Goal: Find specific page/section: Find specific page/section

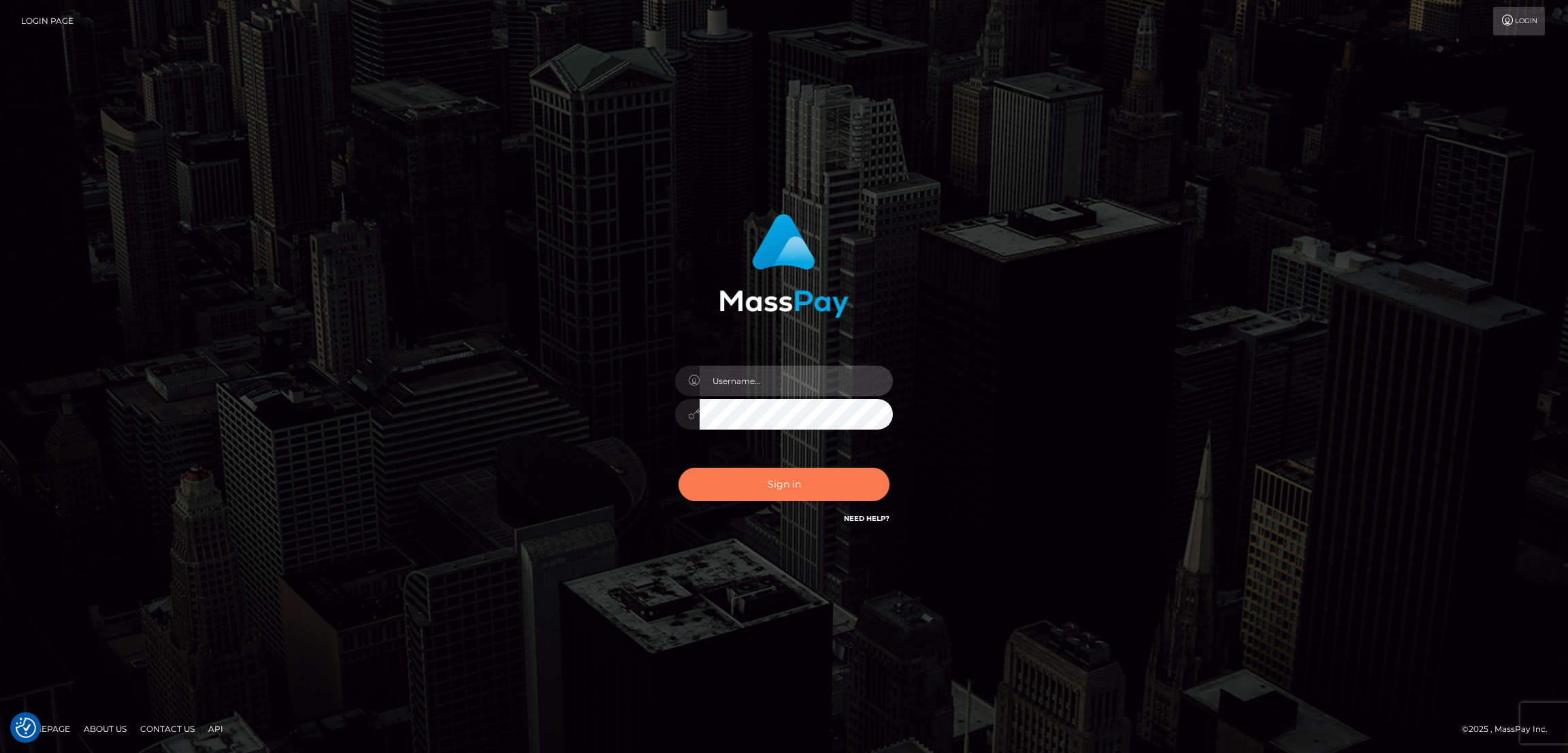
type input "by.es2"
click at [795, 484] on button "Sign in" at bounding box center [784, 484] width 211 height 33
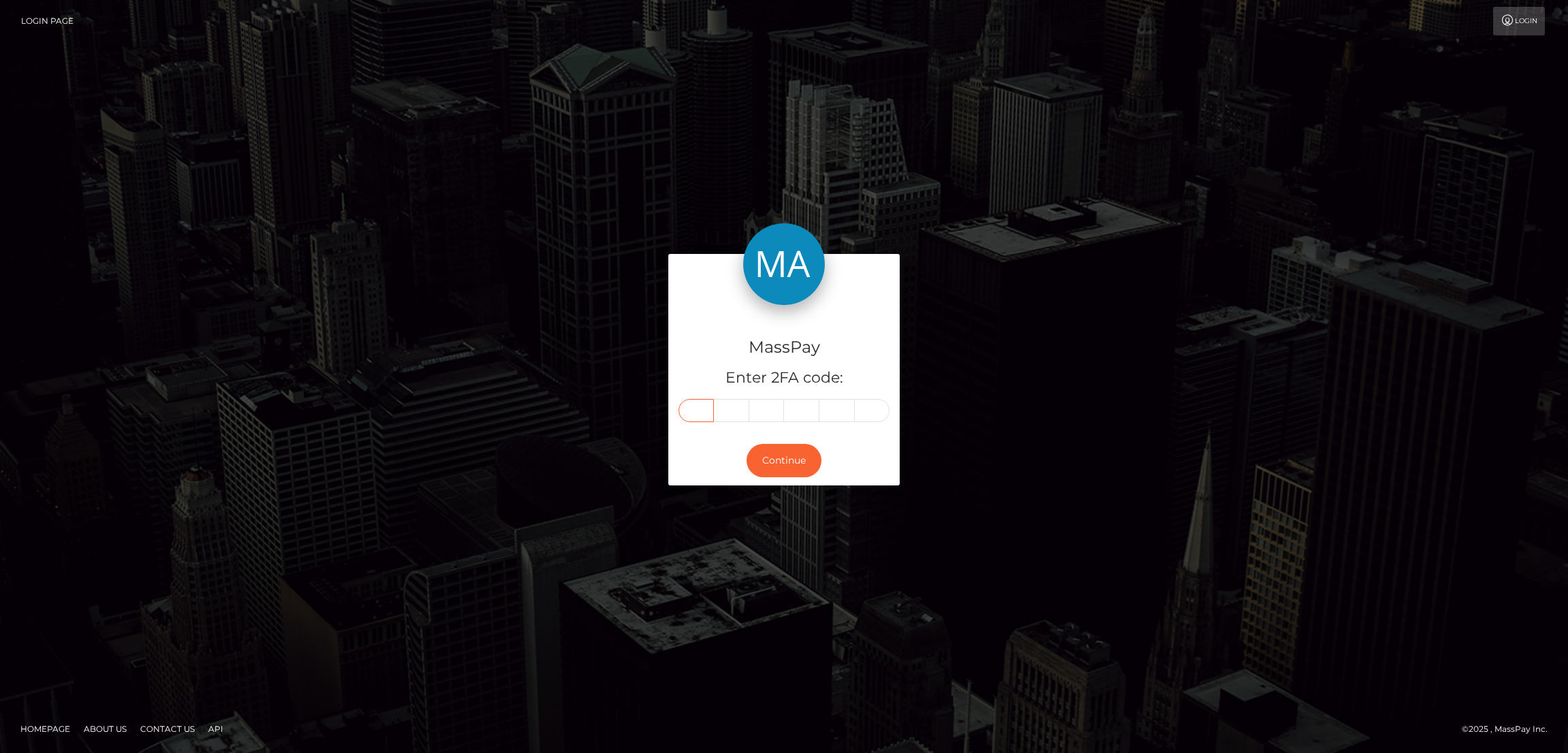
click at [695, 402] on input "text" at bounding box center [696, 410] width 36 height 23
paste input "4"
type input "4"
type input "8"
type input "1"
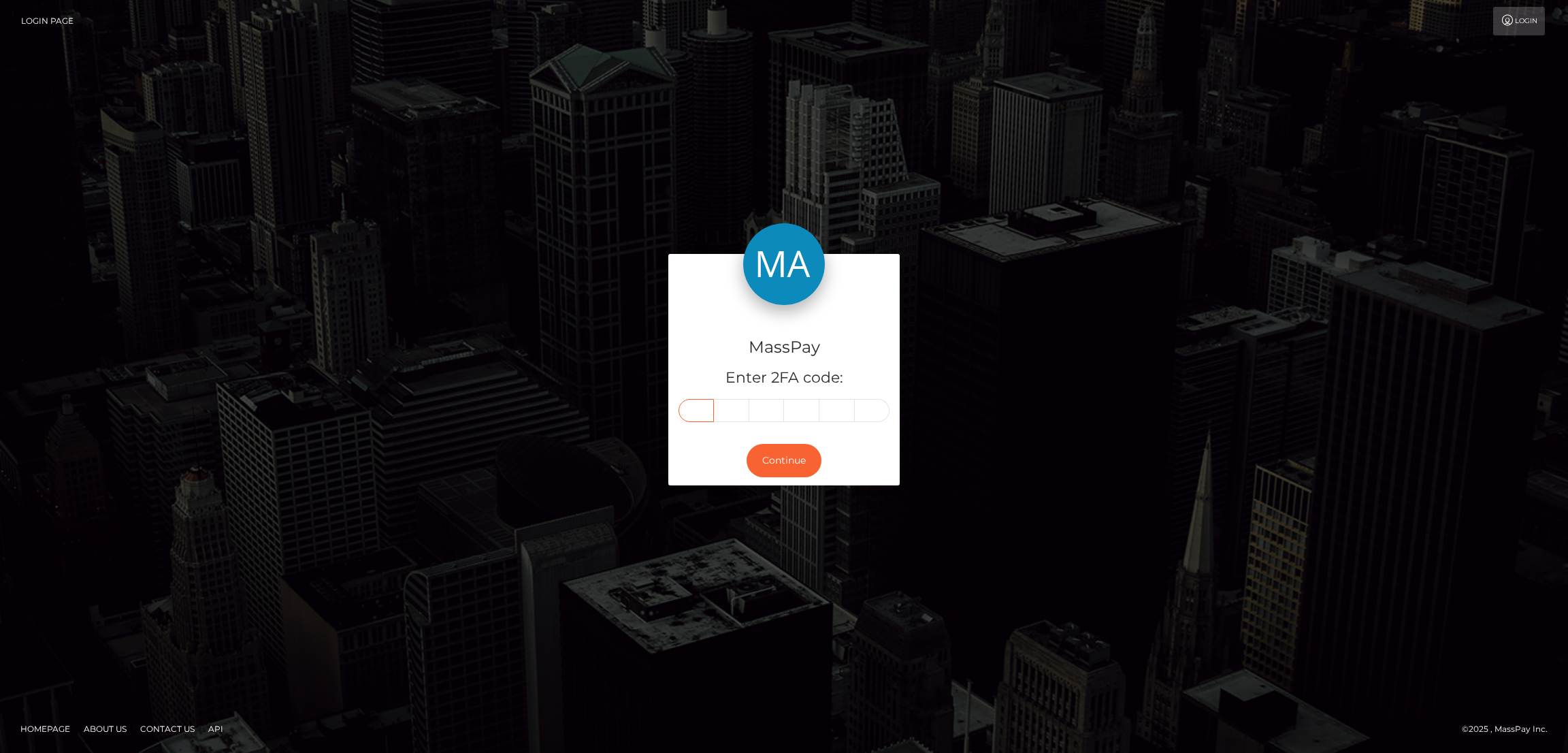
type input "4"
type input "2"
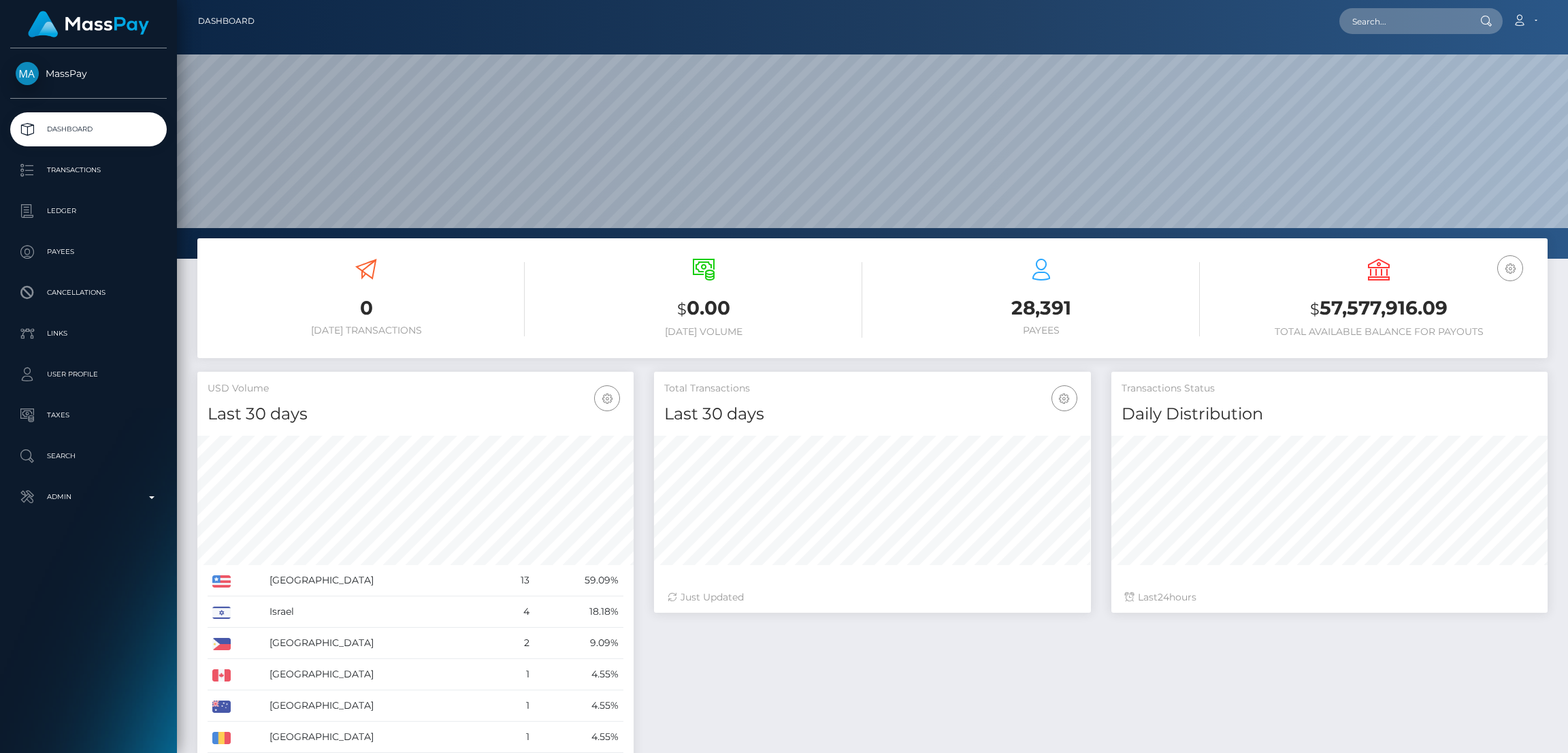
scroll to position [242, 436]
click at [1363, 25] on input "text" at bounding box center [1403, 21] width 128 height 26
paste input "[EMAIL_ADDRESS][DOMAIN_NAME]"
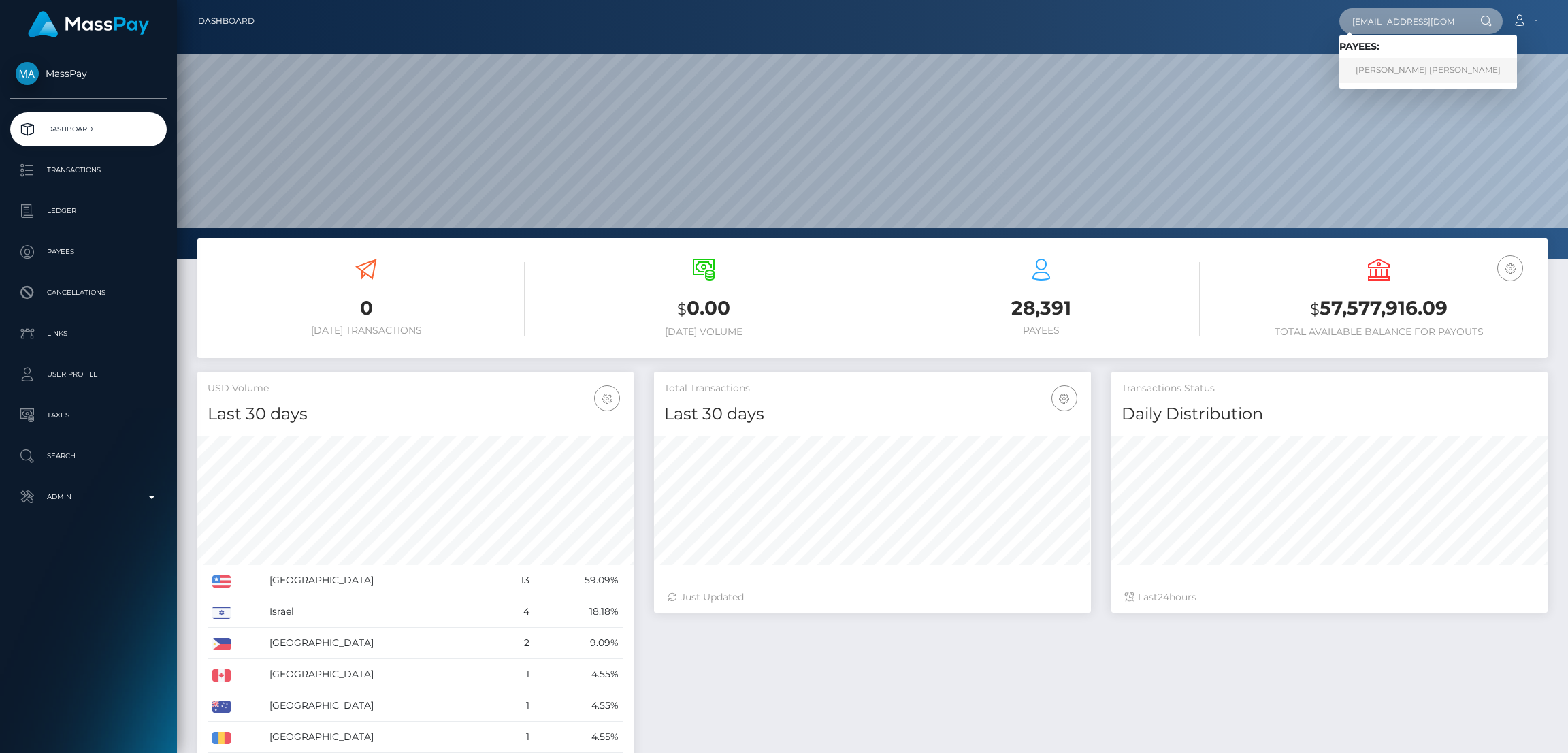
type input "[EMAIL_ADDRESS][DOMAIN_NAME]"
click at [1393, 70] on link "[PERSON_NAME] [PERSON_NAME]" at bounding box center [1428, 70] width 178 height 25
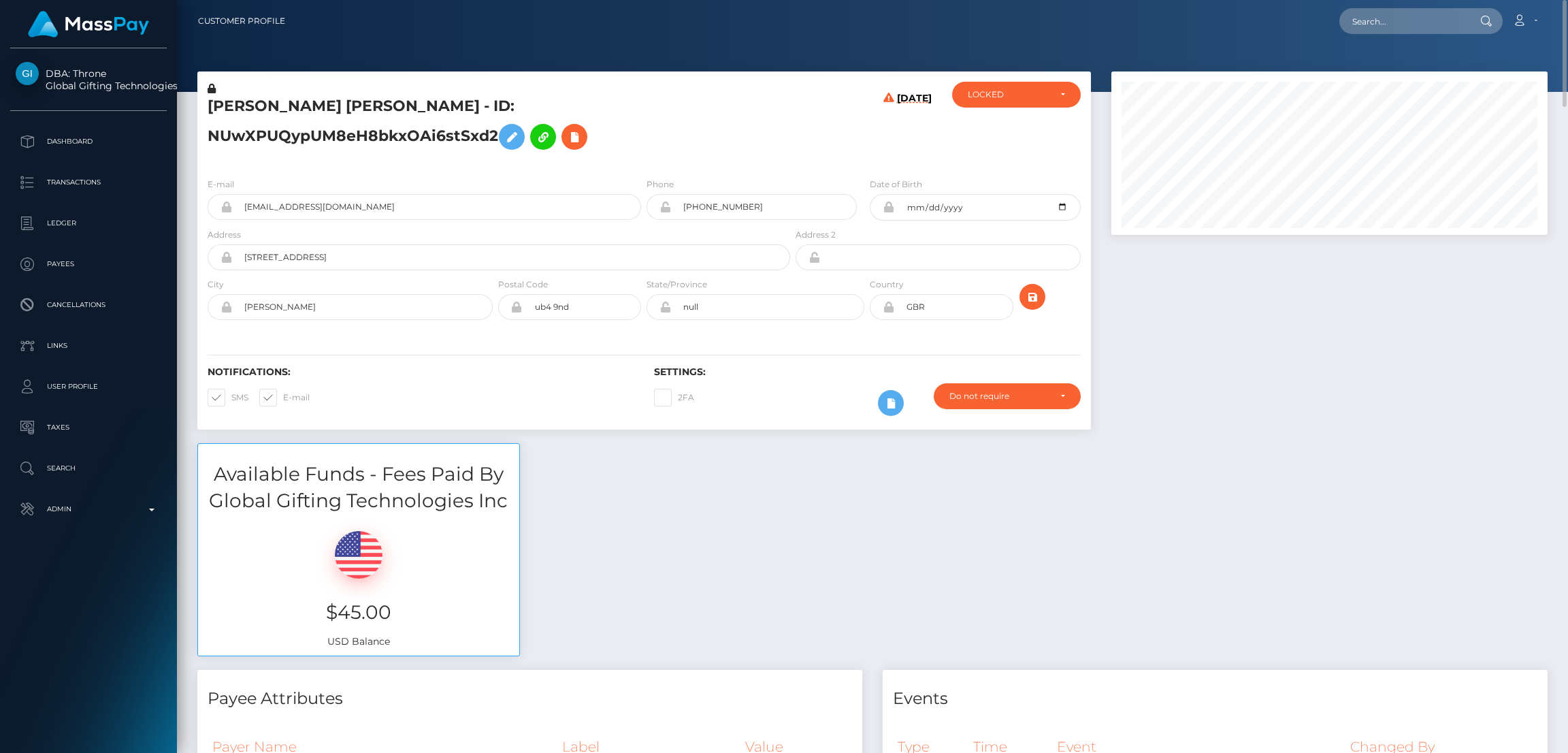
click at [367, 102] on h5 "HASHIM ABDI MOHAMED - ID: NUwXPUQypUM8eH8bkxOAi6stSxd2" at bounding box center [494, 126] width 575 height 60
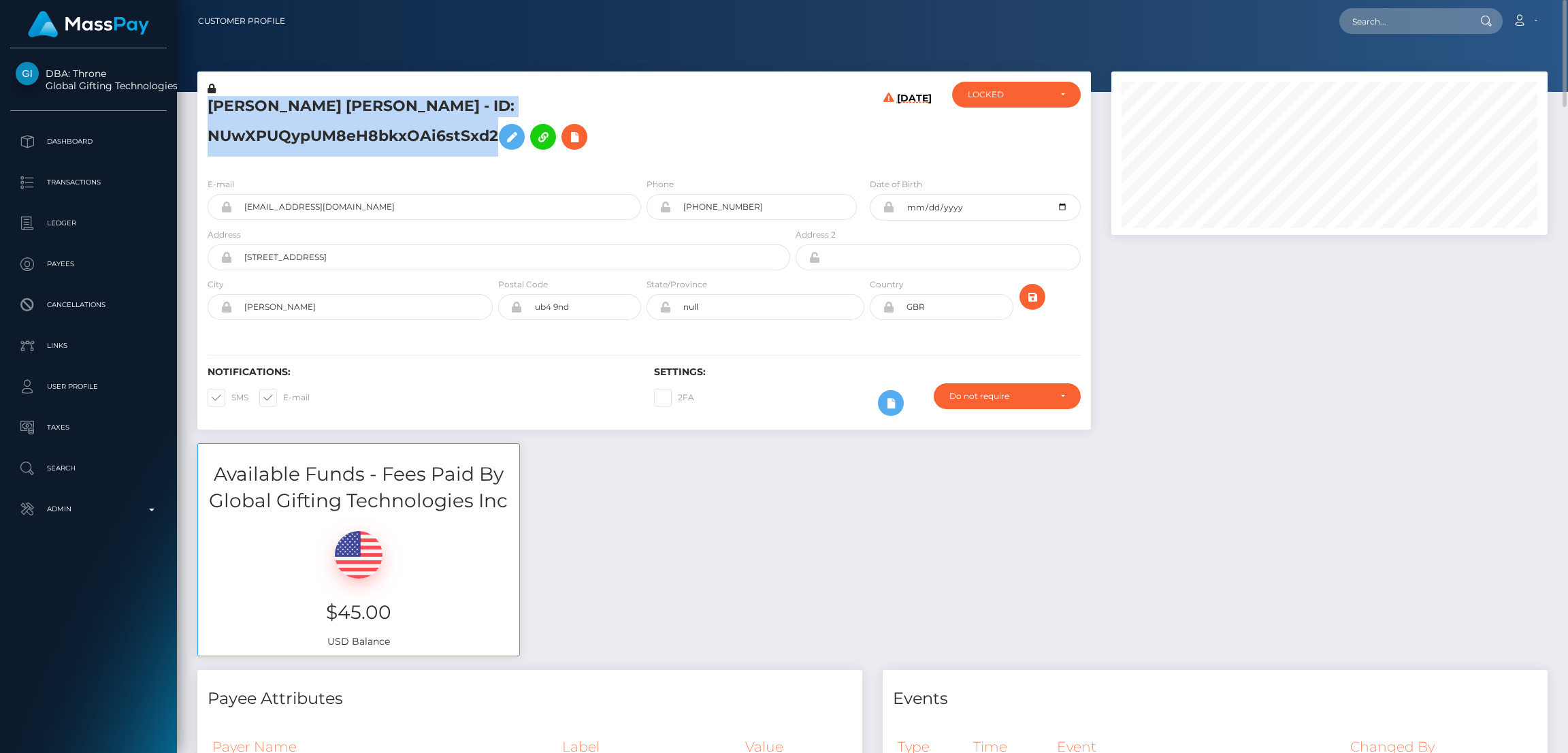
click at [367, 102] on h5 "HASHIM ABDI MOHAMED - ID: NUwXPUQypUM8eH8bkxOAi6stSxd2" at bounding box center [494, 126] width 575 height 60
copy h5 "HASHIM ABDI MOHAMED - ID: NUwXPUQypUM8eH8bkxOAi6stSxd2"
